Goal: Transaction & Acquisition: Purchase product/service

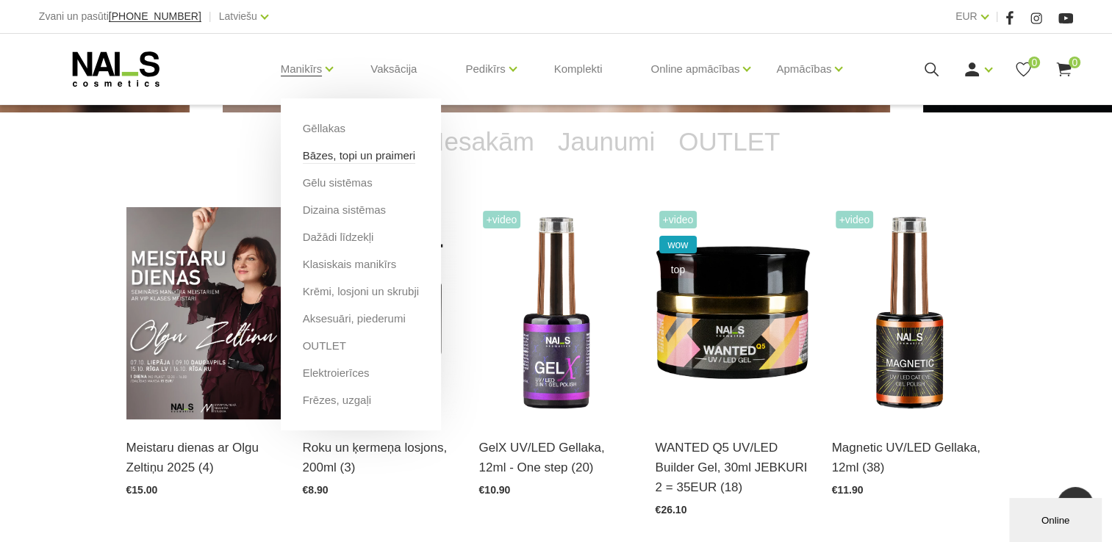
click at [343, 153] on link "Bāzes, topi un praimeri" at bounding box center [359, 156] width 112 height 16
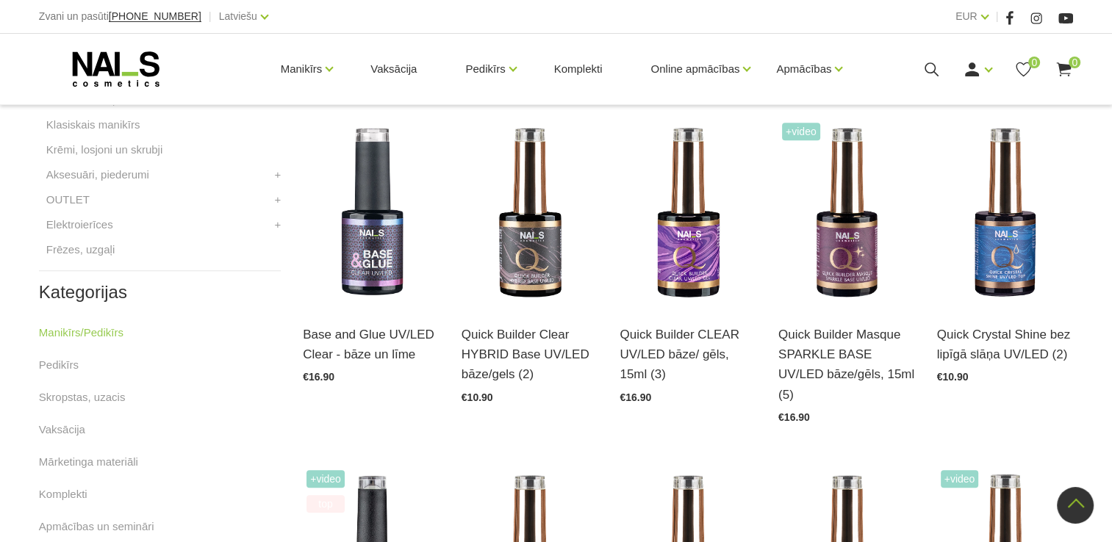
scroll to position [367, 0]
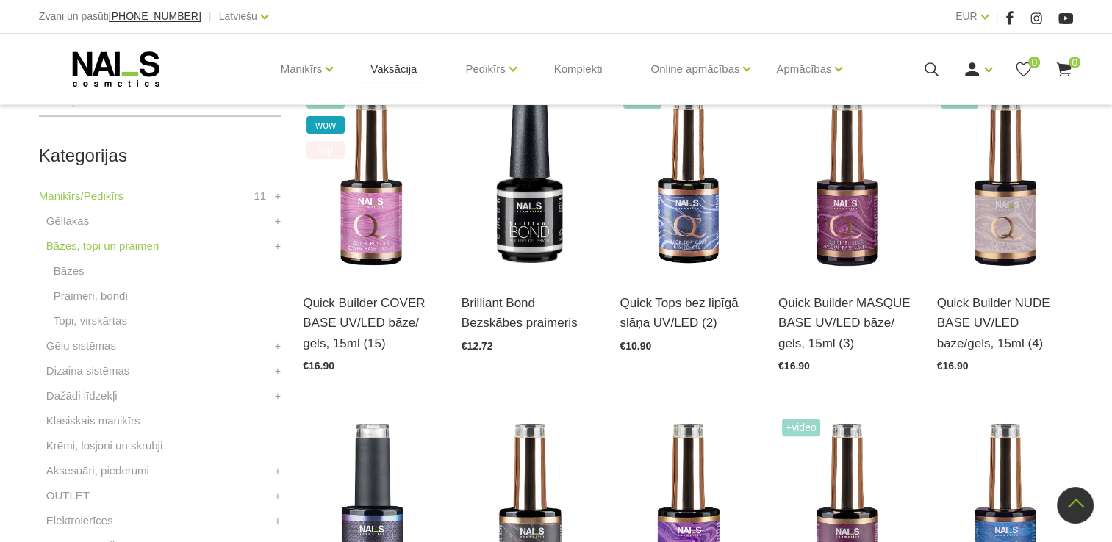
click at [391, 65] on link "Vaksācija" at bounding box center [394, 69] width 70 height 71
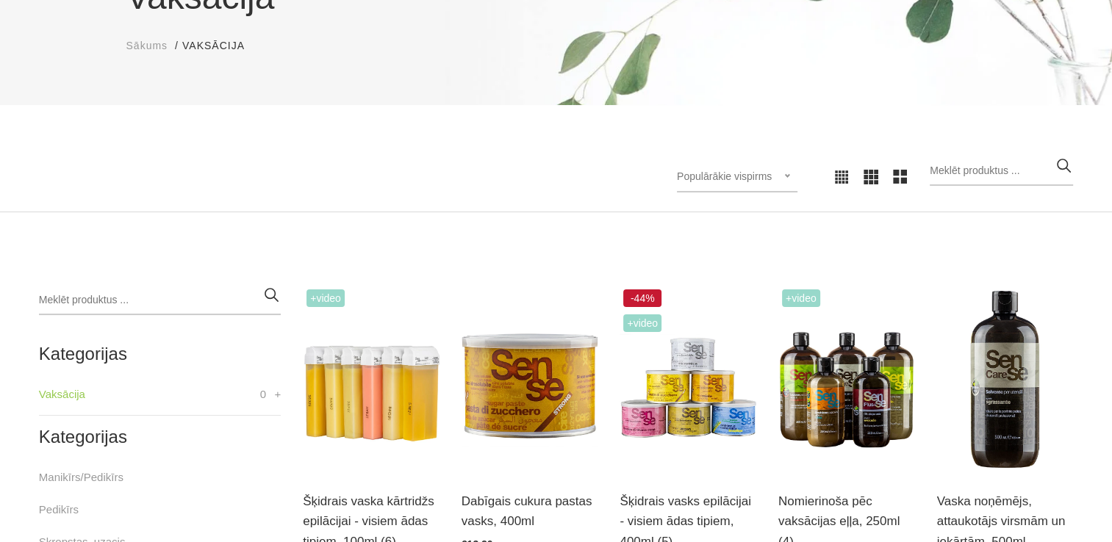
scroll to position [294, 0]
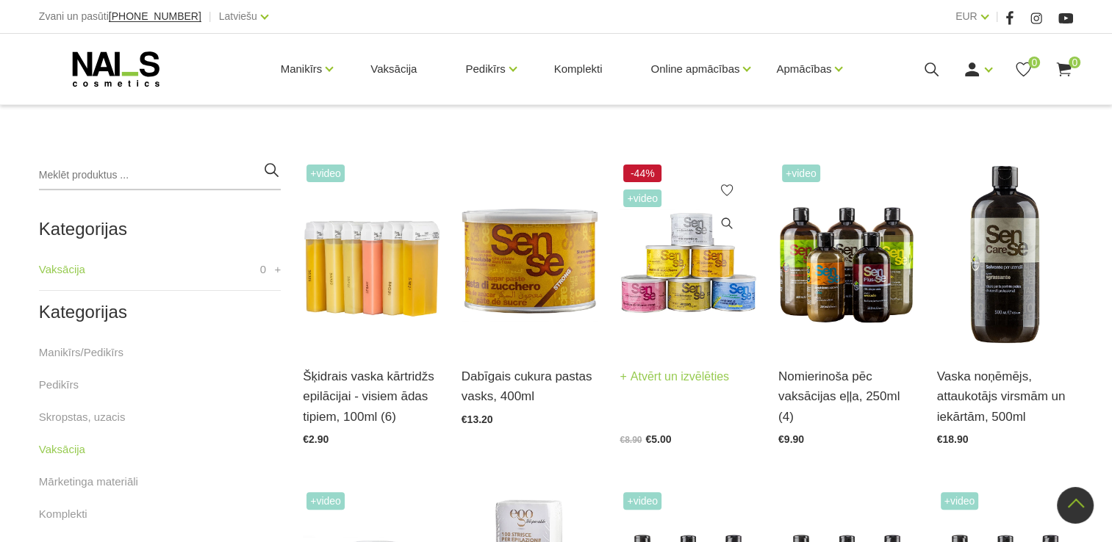
click at [653, 257] on img at bounding box center [687, 254] width 137 height 187
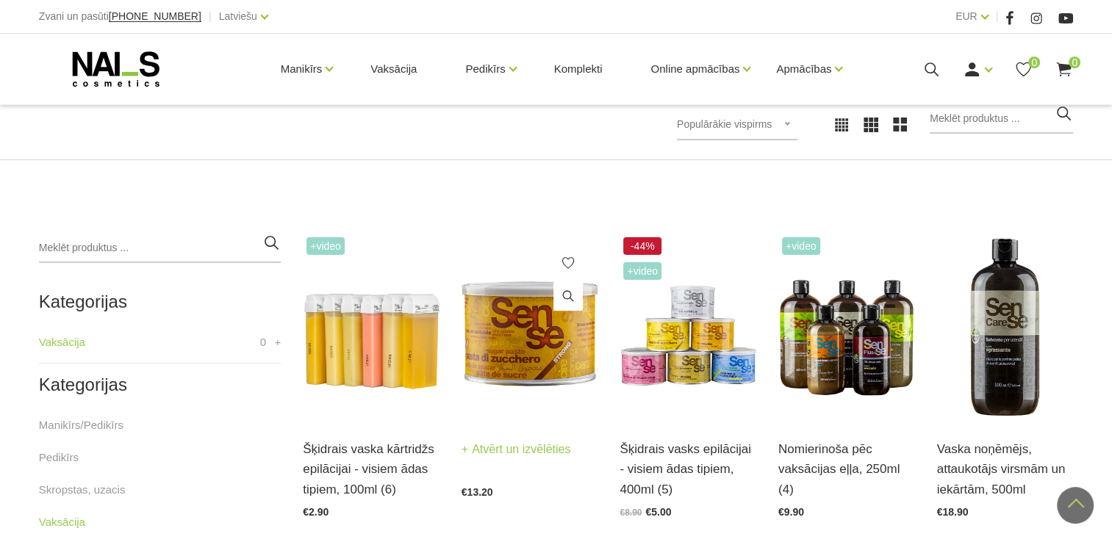
scroll to position [220, 0]
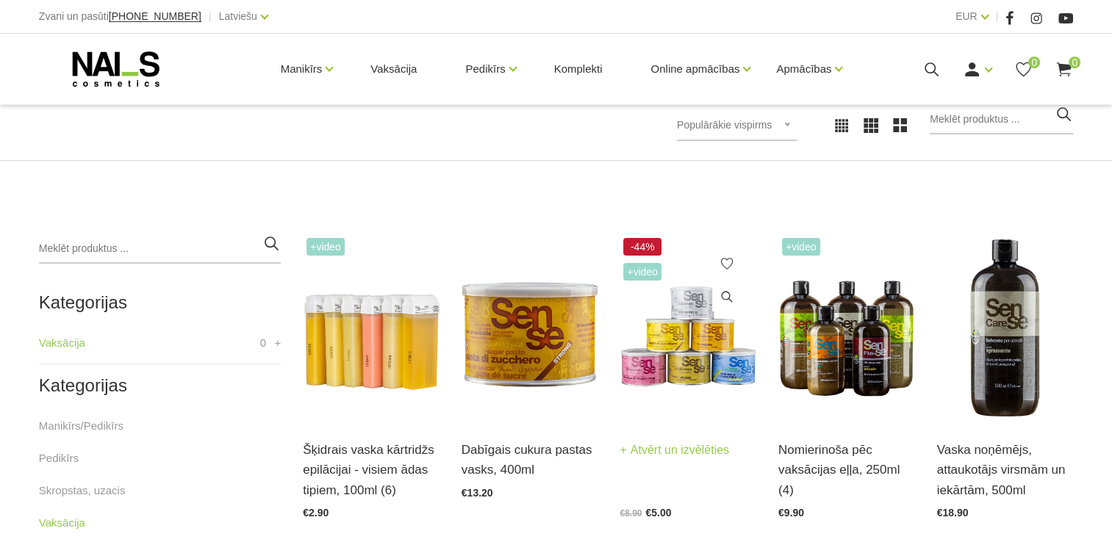
click at [655, 366] on img at bounding box center [687, 327] width 137 height 187
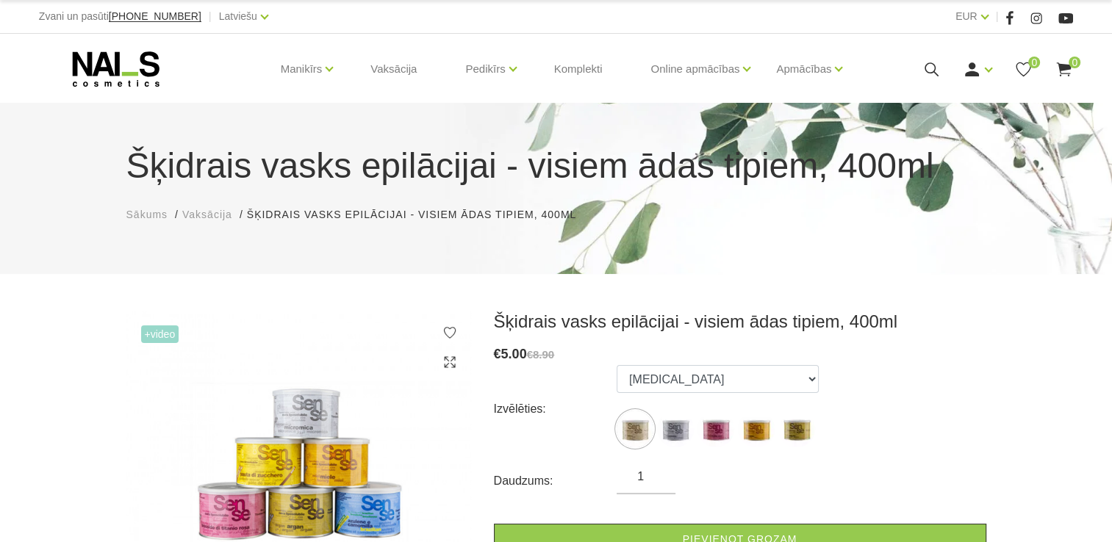
click at [179, 337] on span "+Video" at bounding box center [160, 334] width 38 height 18
click at [165, 336] on span "+Video" at bounding box center [160, 334] width 38 height 18
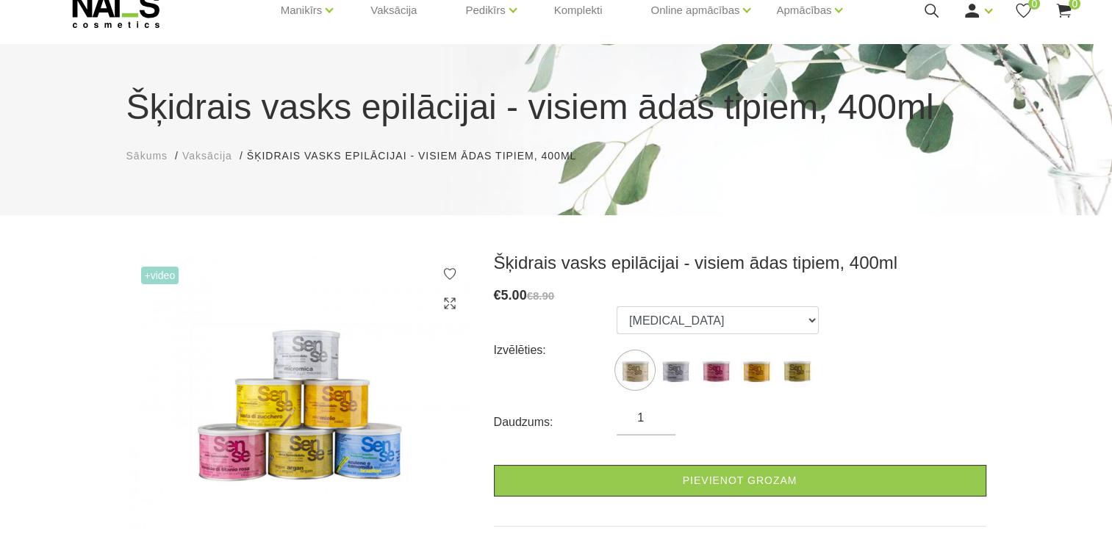
scroll to position [220, 0]
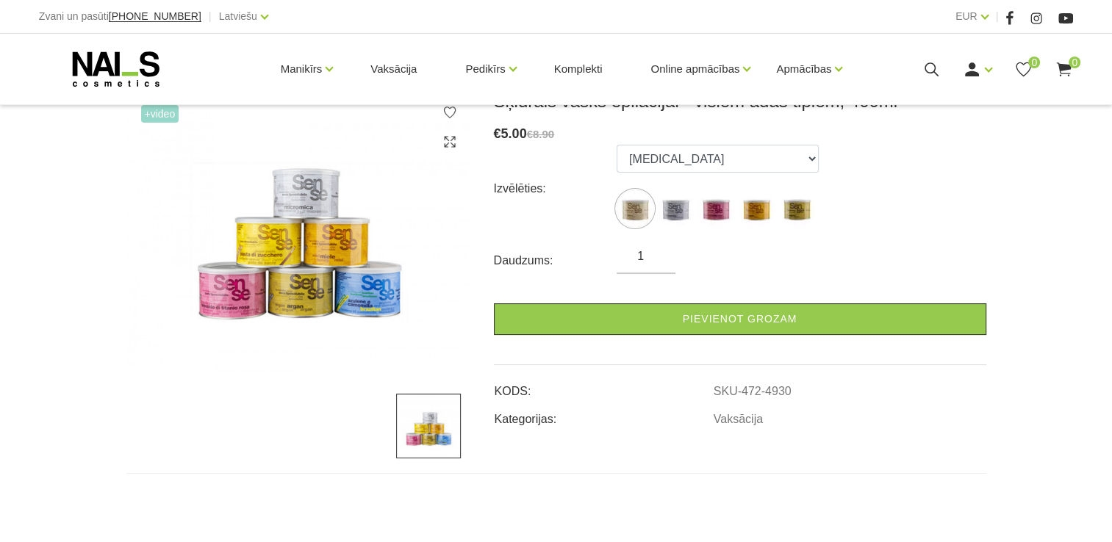
click at [420, 425] on img at bounding box center [428, 426] width 65 height 65
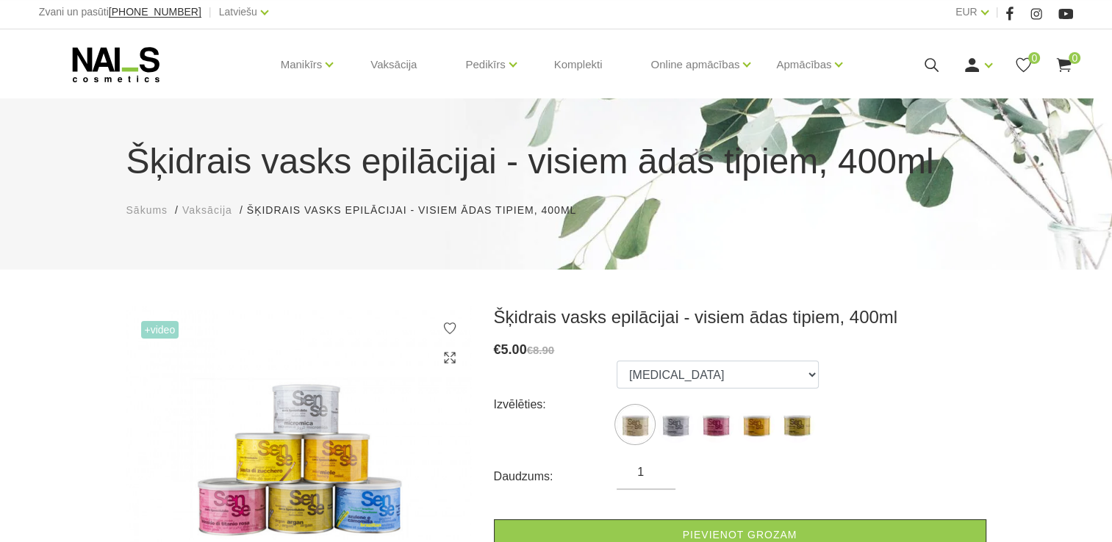
scroll to position [0, 0]
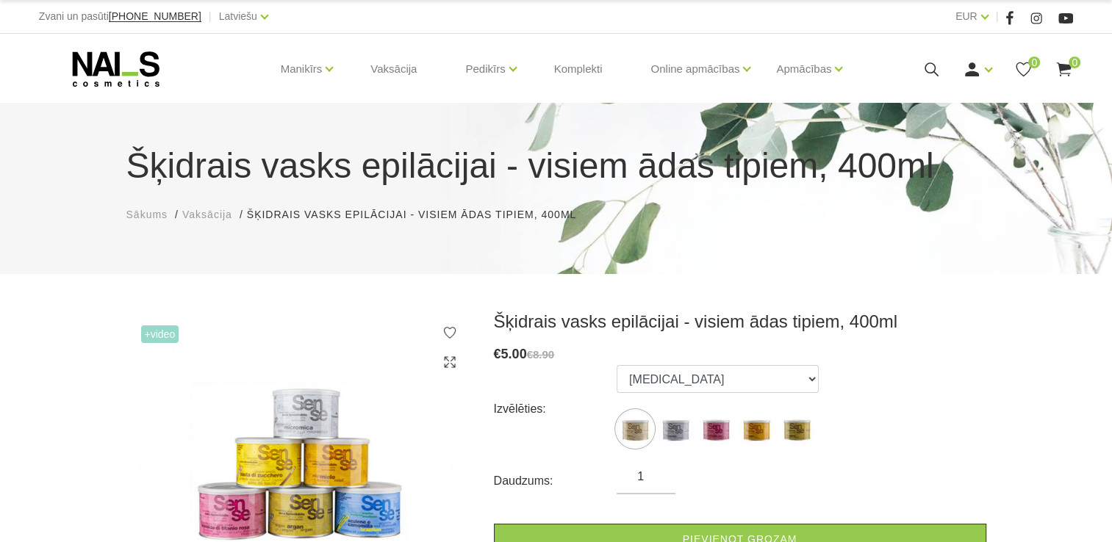
click at [156, 337] on span "+Video" at bounding box center [160, 334] width 38 height 18
click at [445, 362] on icon at bounding box center [449, 362] width 15 height 15
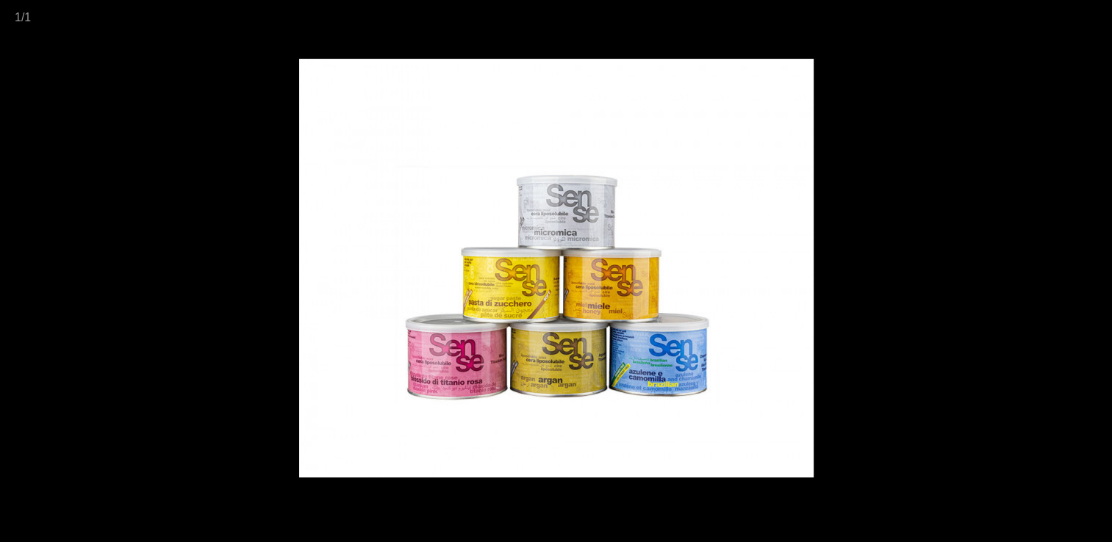
drag, startPoint x: 1091, startPoint y: 184, endPoint x: 1060, endPoint y: 188, distance: 31.9
click at [1081, 187] on div at bounding box center [556, 271] width 1112 height 542
click at [168, 186] on div at bounding box center [556, 271] width 1112 height 542
click at [170, 187] on div at bounding box center [556, 271] width 1112 height 542
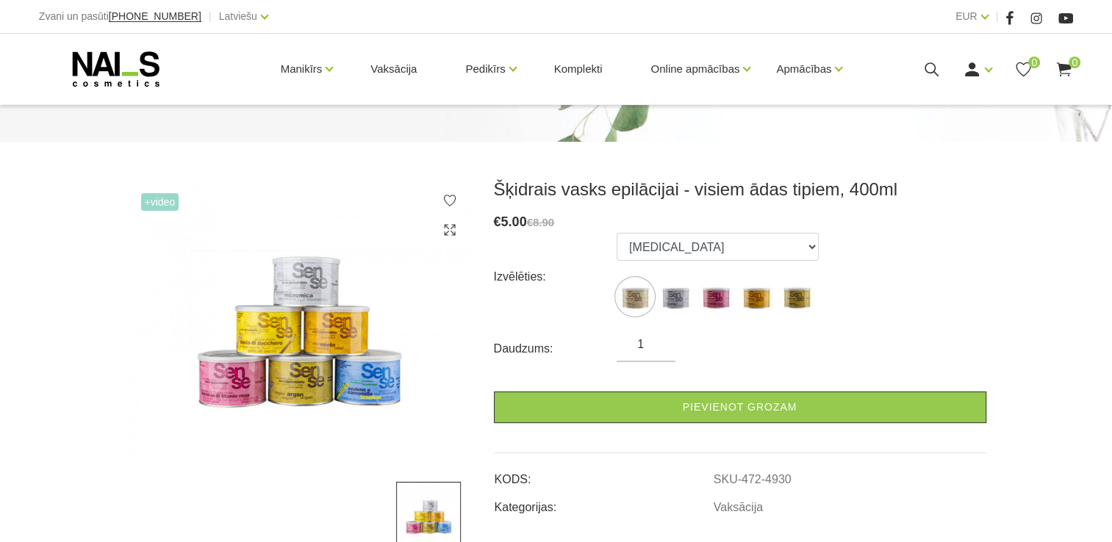
scroll to position [220, 0]
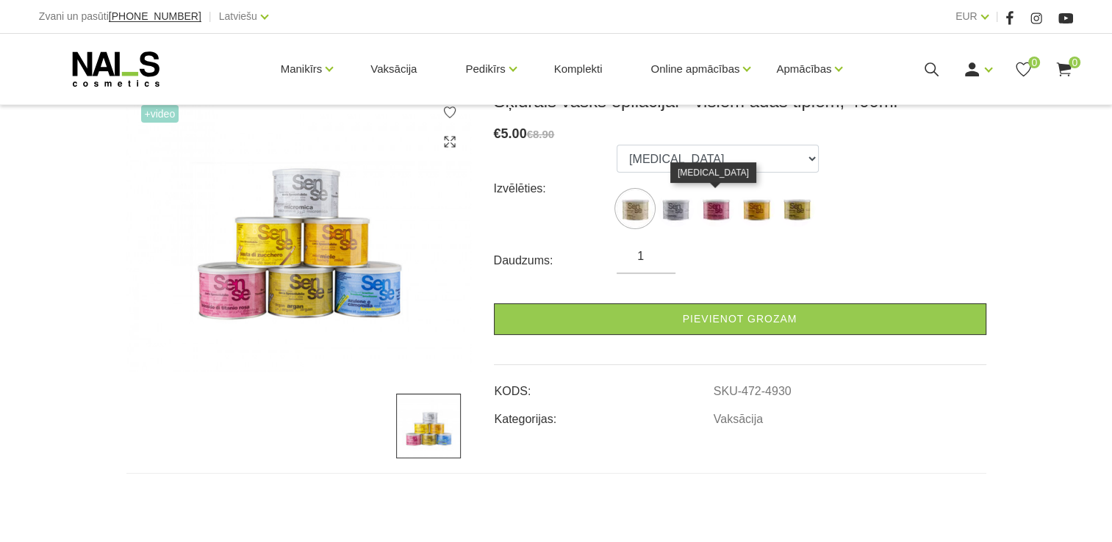
click at [704, 210] on img at bounding box center [715, 208] width 37 height 37
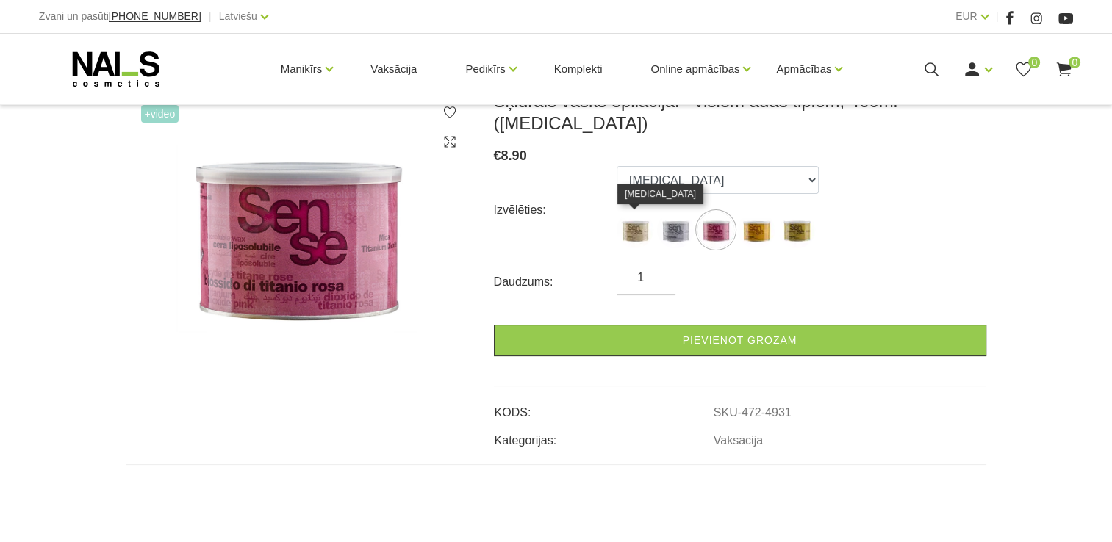
click at [636, 237] on img at bounding box center [634, 230] width 37 height 37
select select "4930"
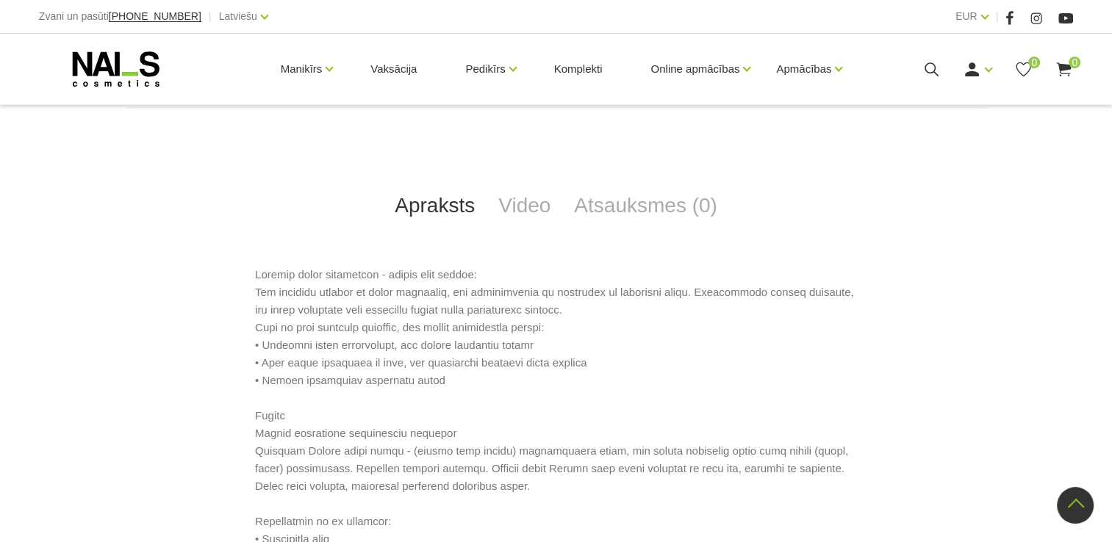
scroll to position [588, 0]
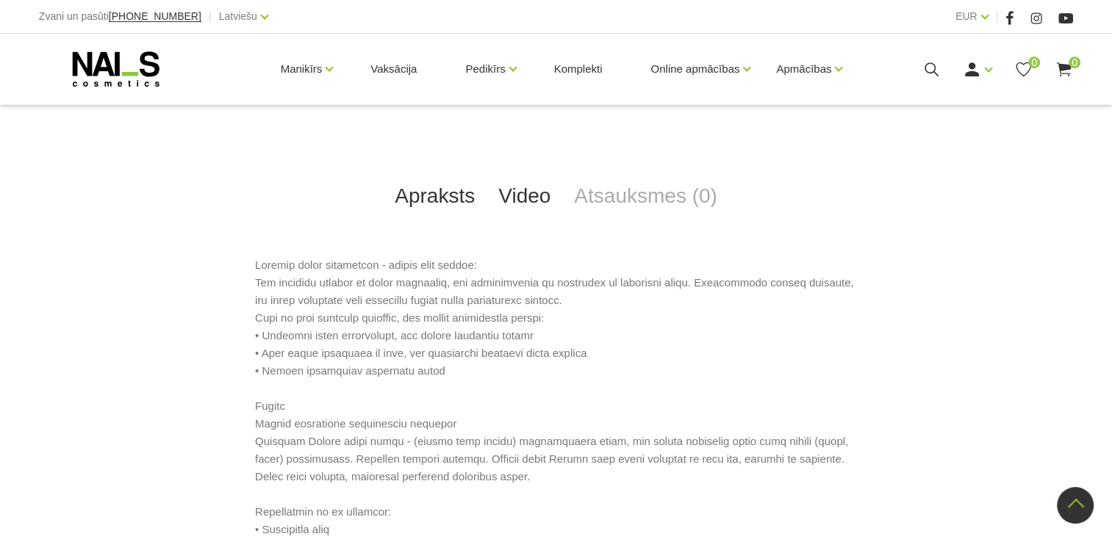
click at [524, 172] on link "Video" at bounding box center [524, 196] width 76 height 48
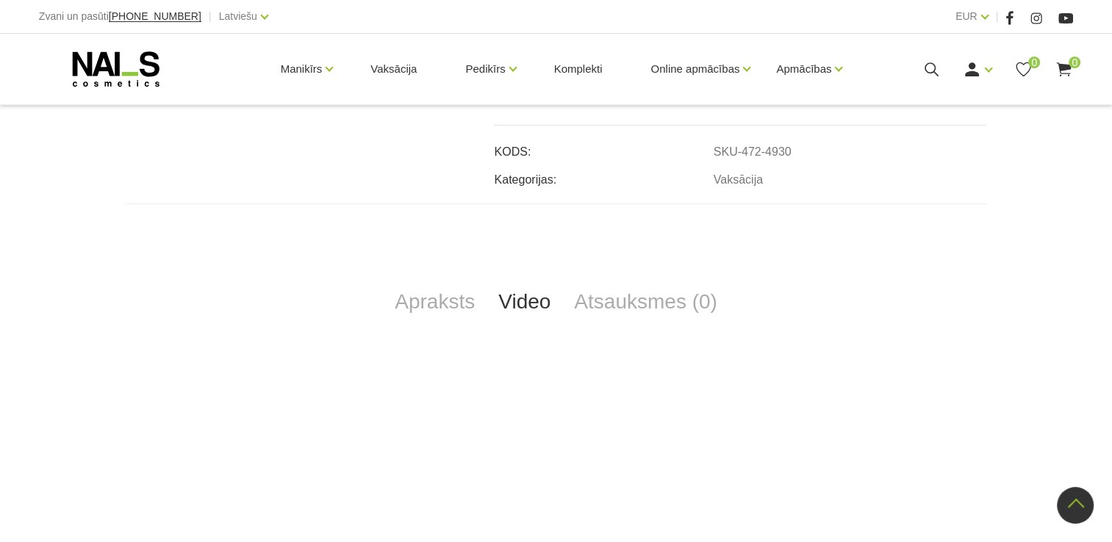
scroll to position [441, 0]
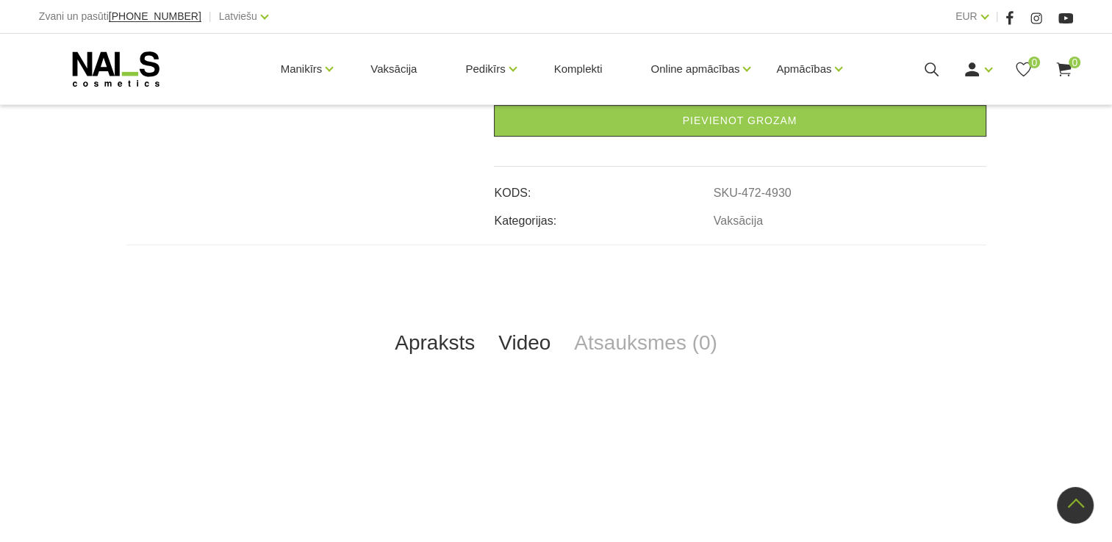
click at [445, 327] on link "Apraksts" at bounding box center [435, 343] width 104 height 48
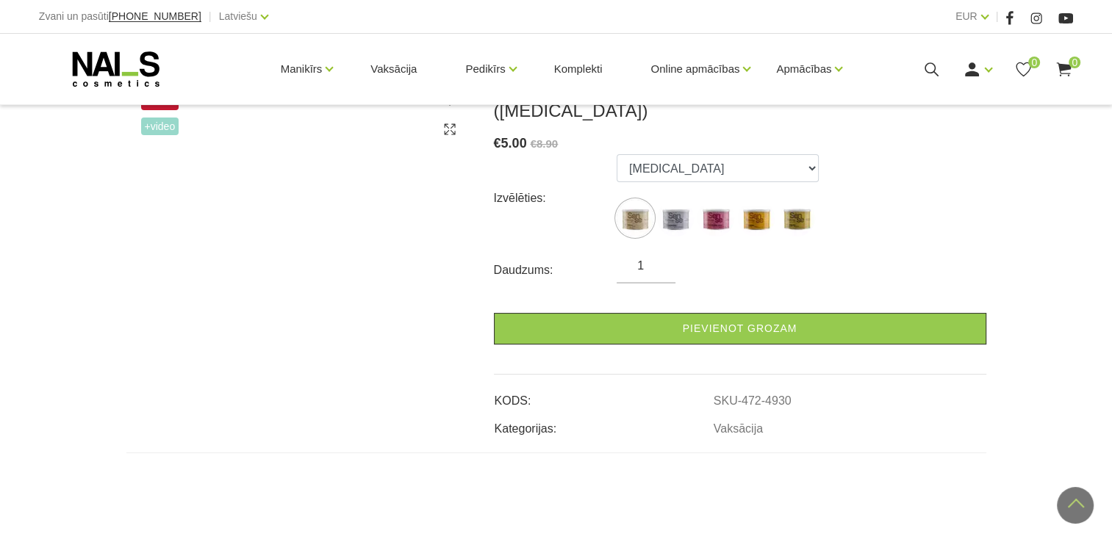
scroll to position [147, 0]
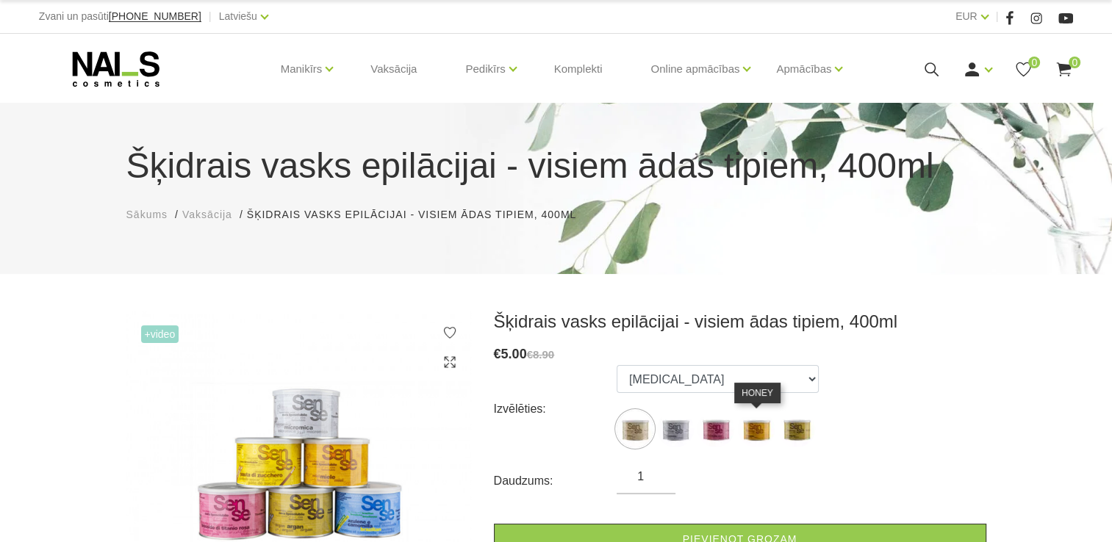
click at [752, 434] on img at bounding box center [756, 429] width 37 height 37
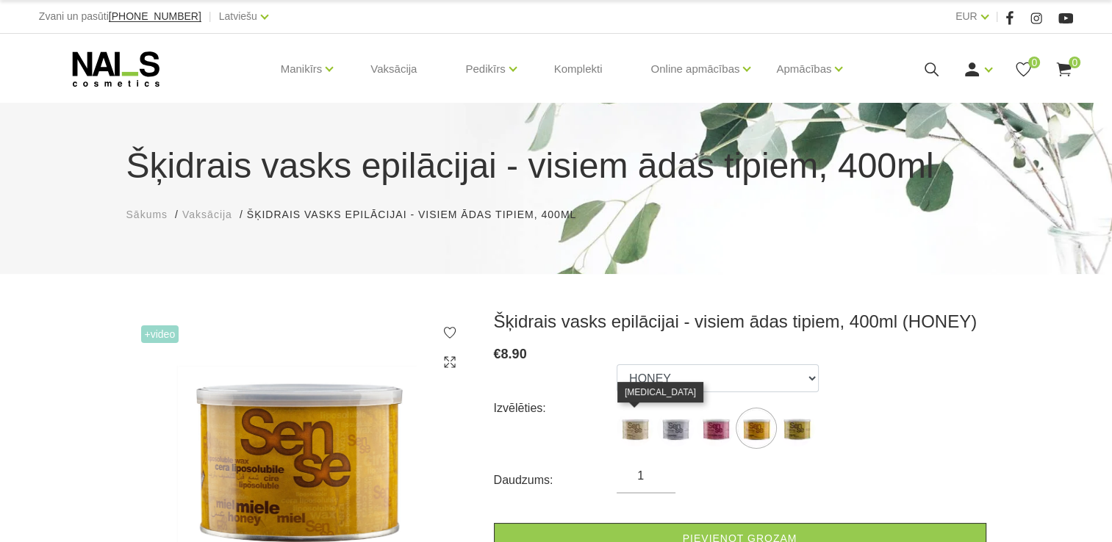
click at [637, 438] on img at bounding box center [634, 428] width 37 height 37
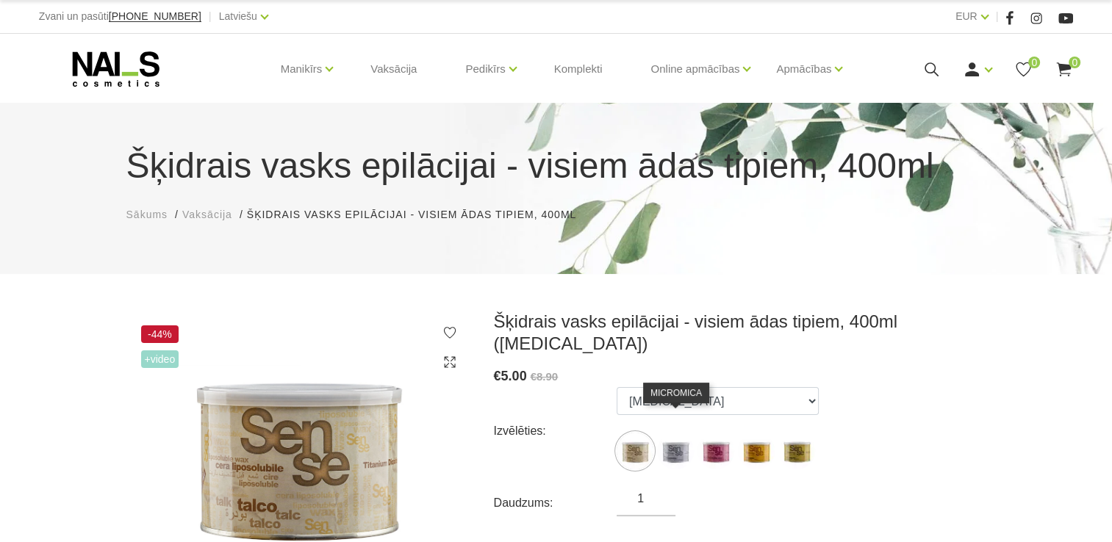
click at [674, 434] on img at bounding box center [675, 451] width 37 height 37
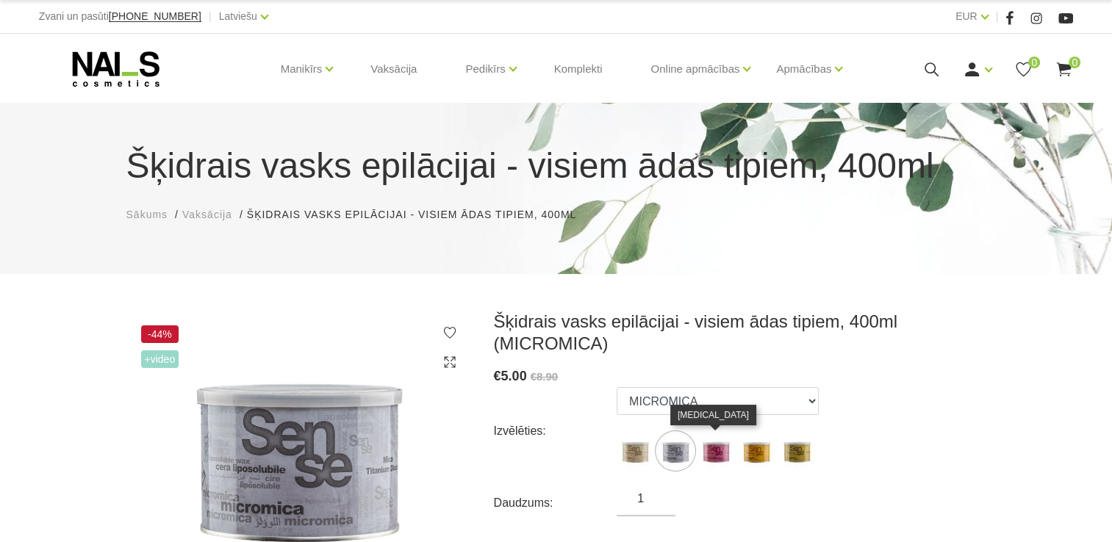
click at [720, 460] on img at bounding box center [715, 451] width 37 height 37
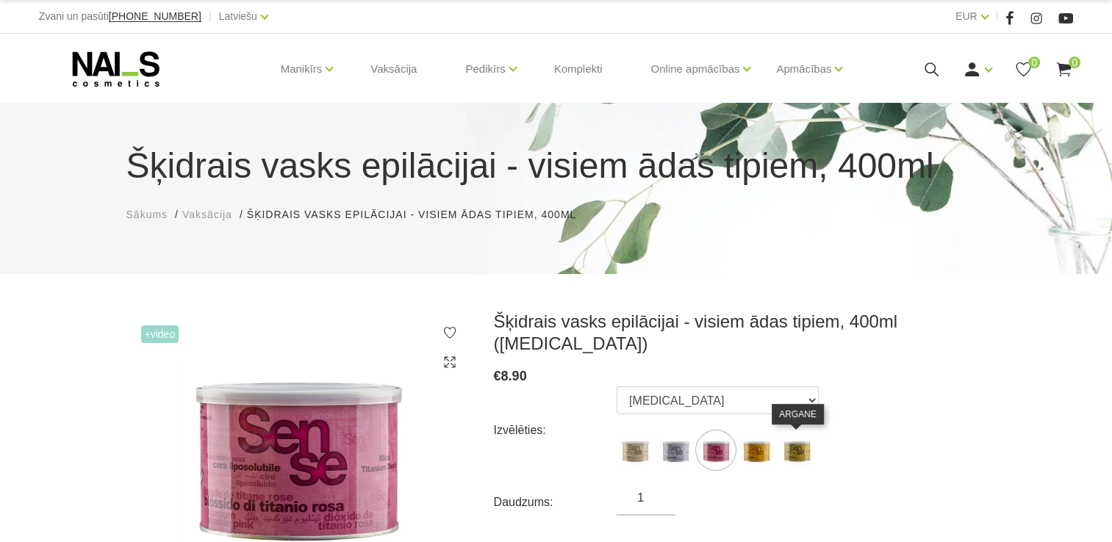
click at [808, 457] on img at bounding box center [796, 450] width 37 height 37
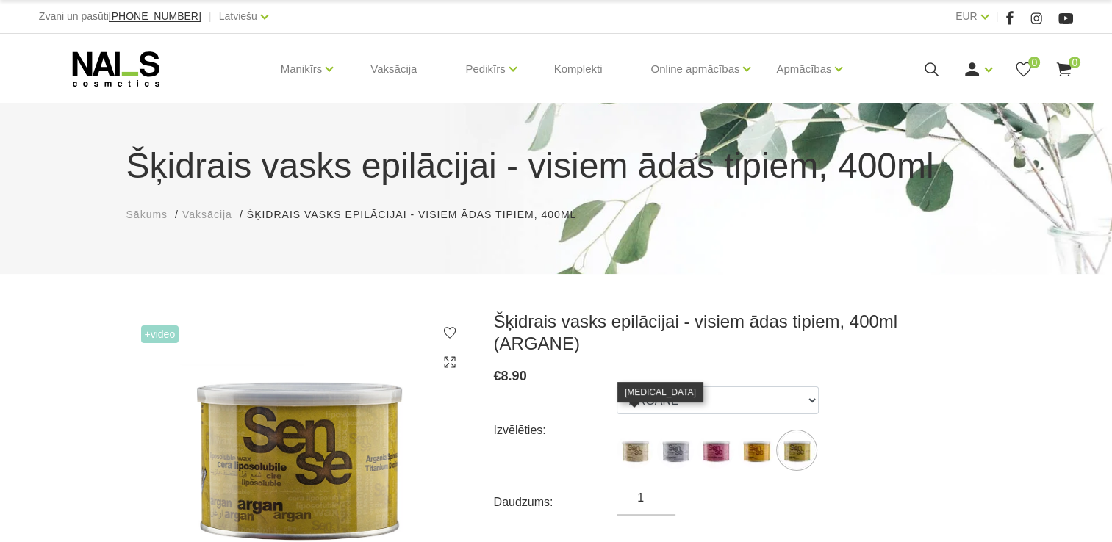
click at [638, 434] on img at bounding box center [634, 450] width 37 height 37
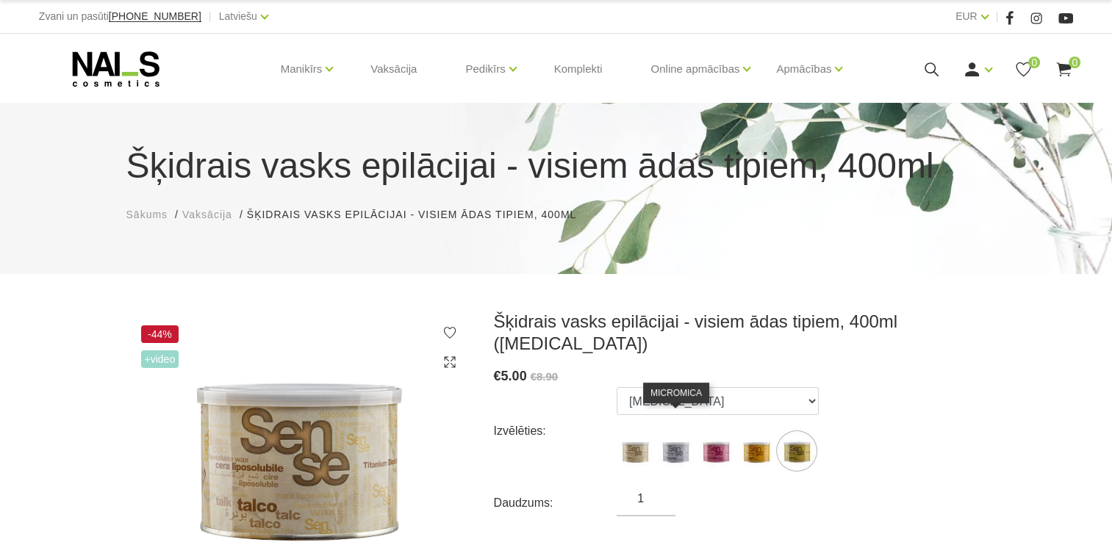
click at [673, 438] on img at bounding box center [675, 451] width 37 height 37
select select "4933"
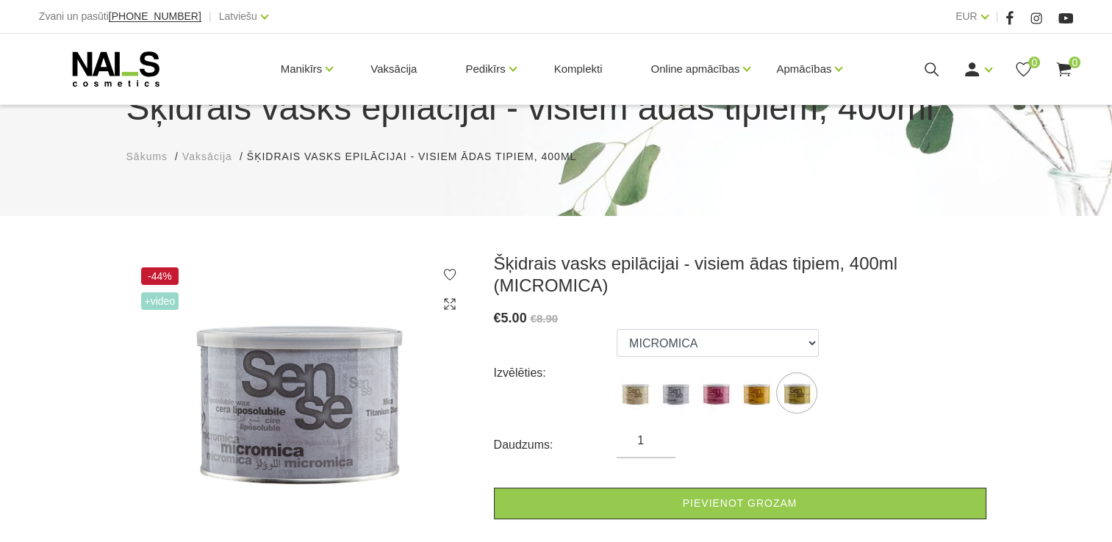
scroll to position [147, 0]
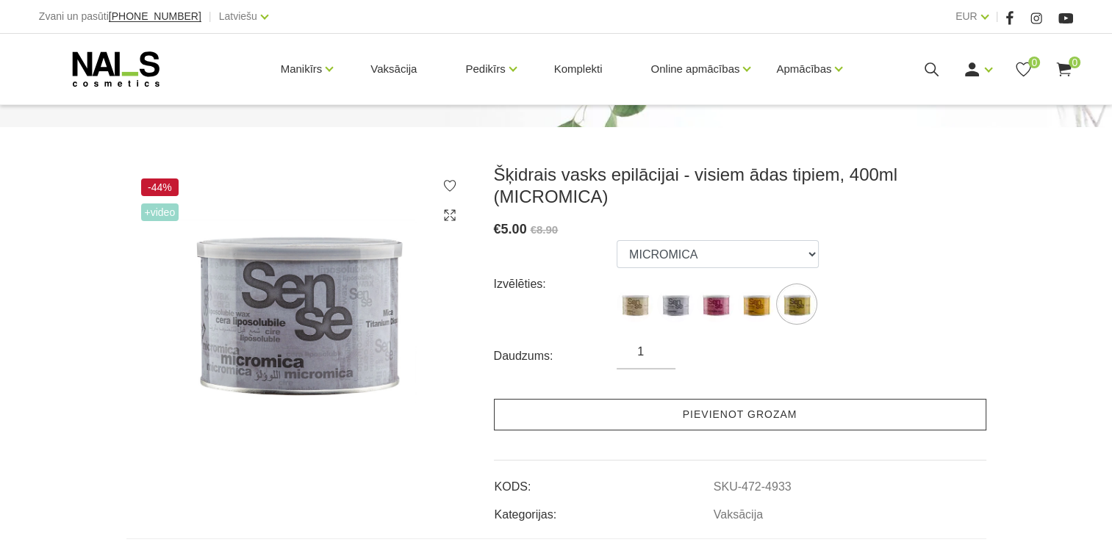
click at [722, 415] on link "Pievienot grozam" at bounding box center [740, 415] width 492 height 32
